Goal: Task Accomplishment & Management: Use online tool/utility

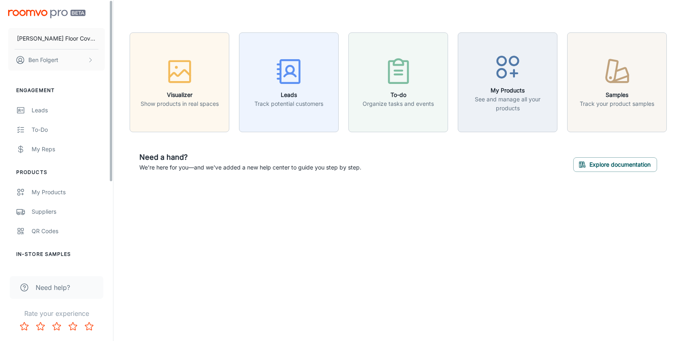
scroll to position [123, 0]
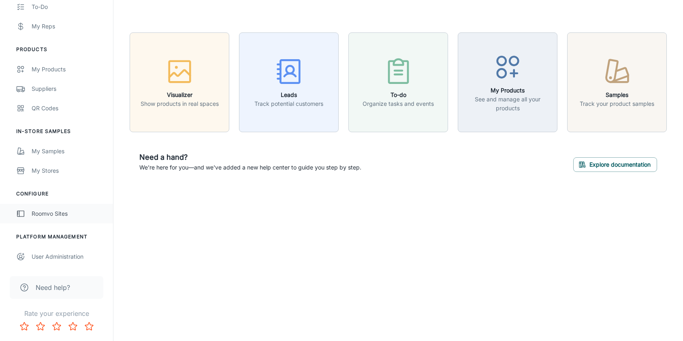
click at [66, 216] on div "Roomvo Sites" at bounding box center [68, 213] width 73 height 9
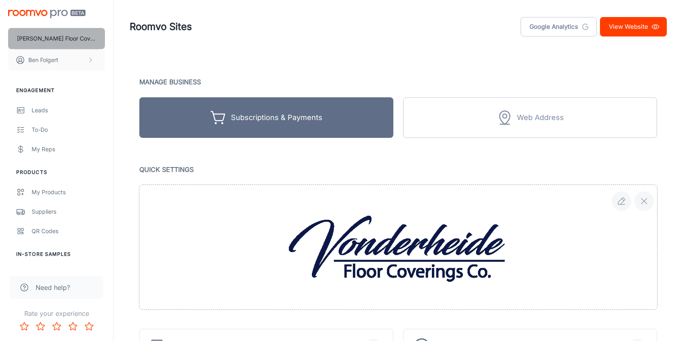
click at [84, 36] on p "[PERSON_NAME] Floor Covering" at bounding box center [56, 38] width 79 height 9
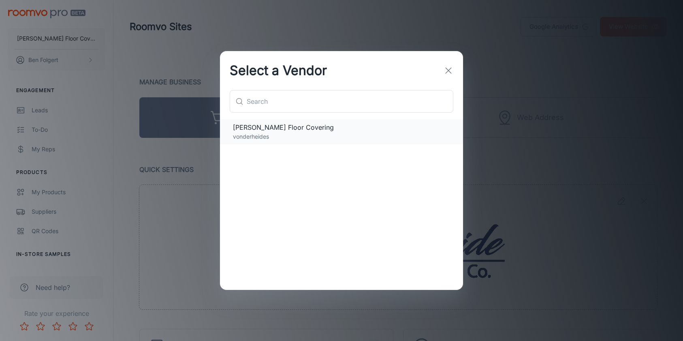
drag, startPoint x: 300, startPoint y: 122, endPoint x: 315, endPoint y: 119, distance: 14.9
click at [300, 122] on span "[PERSON_NAME] Floor Covering" at bounding box center [341, 127] width 217 height 10
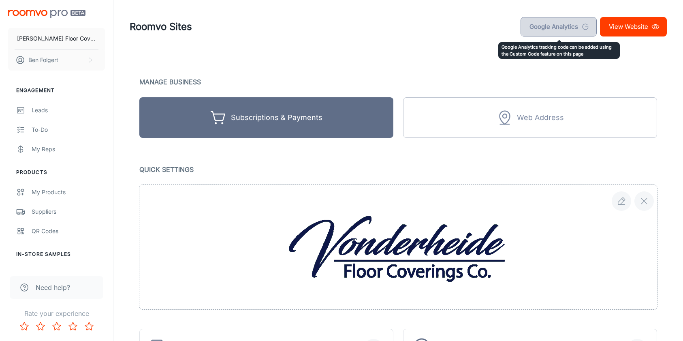
click at [545, 28] on link "Google Analytics" at bounding box center [558, 26] width 76 height 19
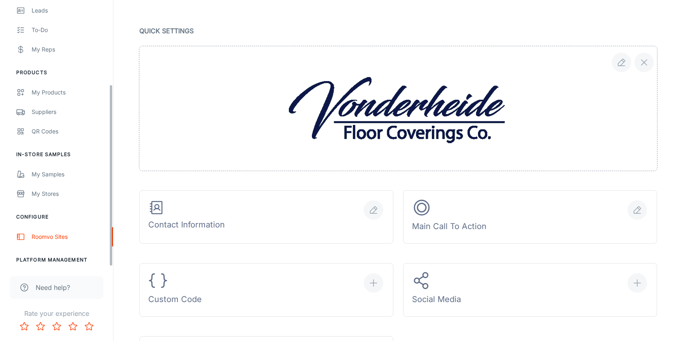
scroll to position [123, 0]
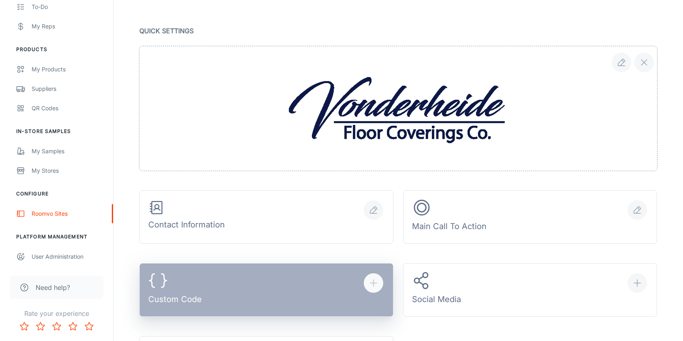
click at [245, 270] on button "Custom Code" at bounding box center [266, 289] width 254 height 53
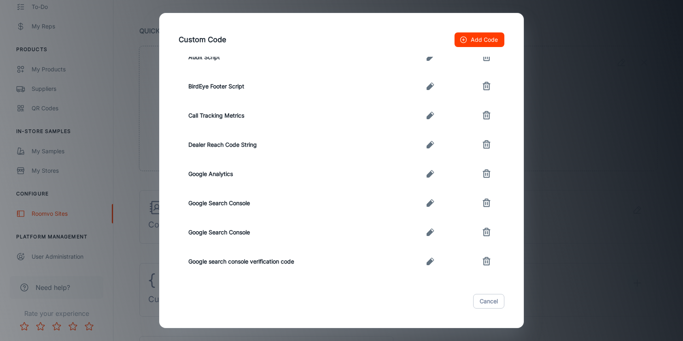
scroll to position [97, 0]
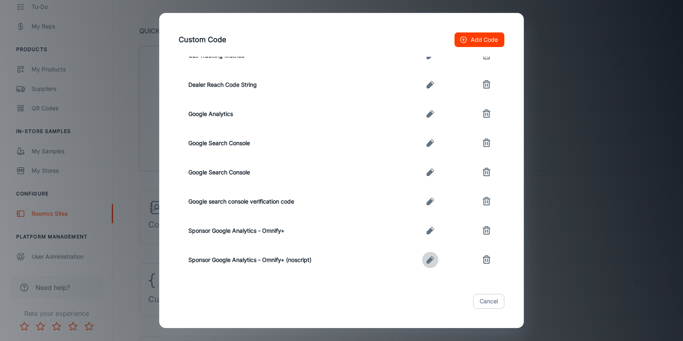
click at [432, 260] on icon "button" at bounding box center [429, 259] width 7 height 7
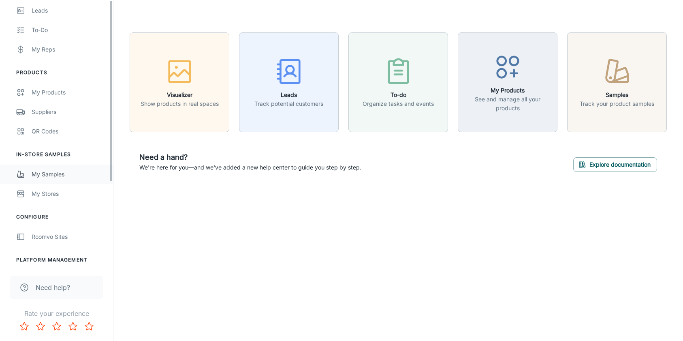
scroll to position [123, 0]
